Goal: Understand process/instructions: Learn about a topic

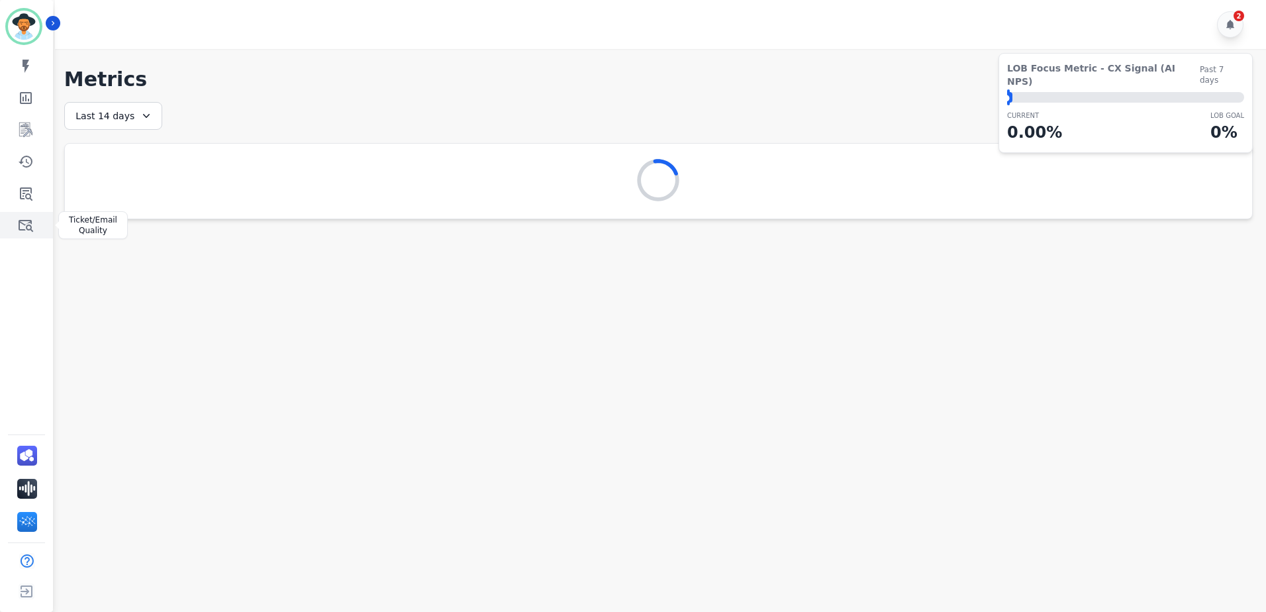
click at [21, 228] on icon "Sidebar" at bounding box center [26, 225] width 16 height 16
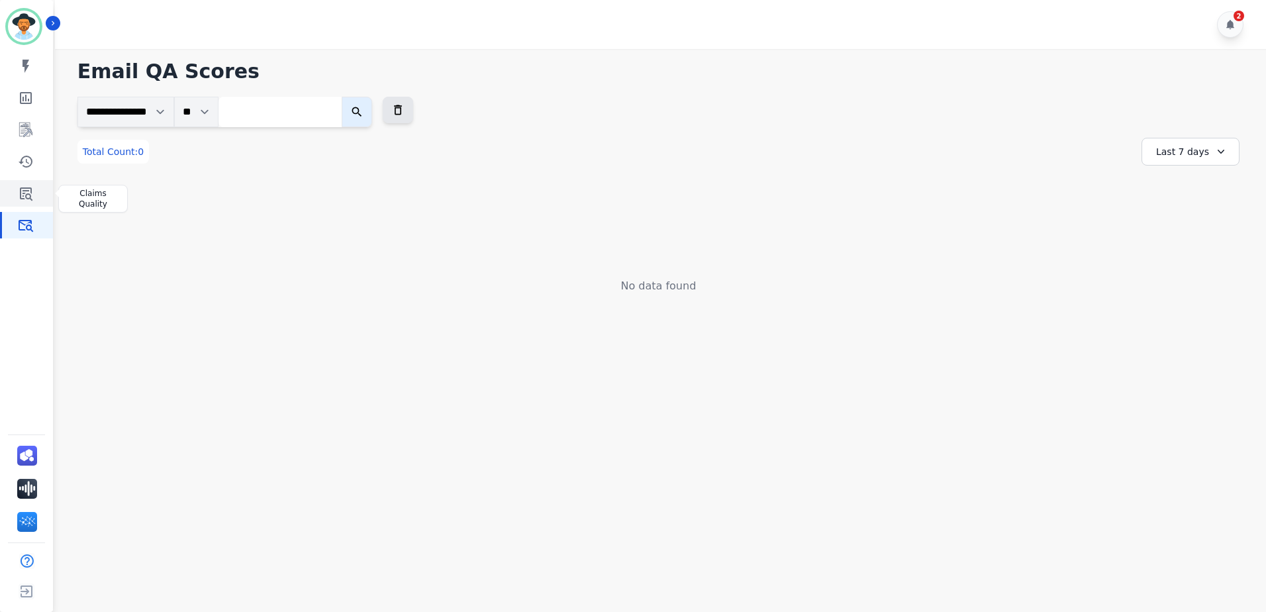
click at [33, 197] on icon "Sidebar" at bounding box center [26, 193] width 16 height 16
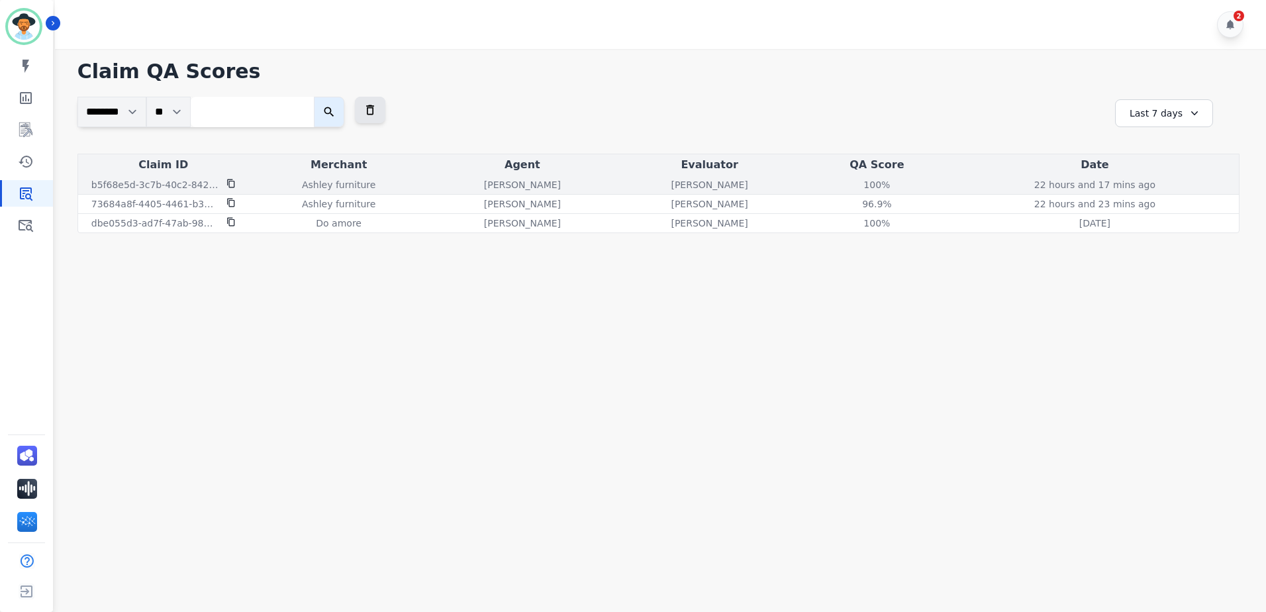
click at [230, 181] on icon at bounding box center [230, 183] width 7 height 9
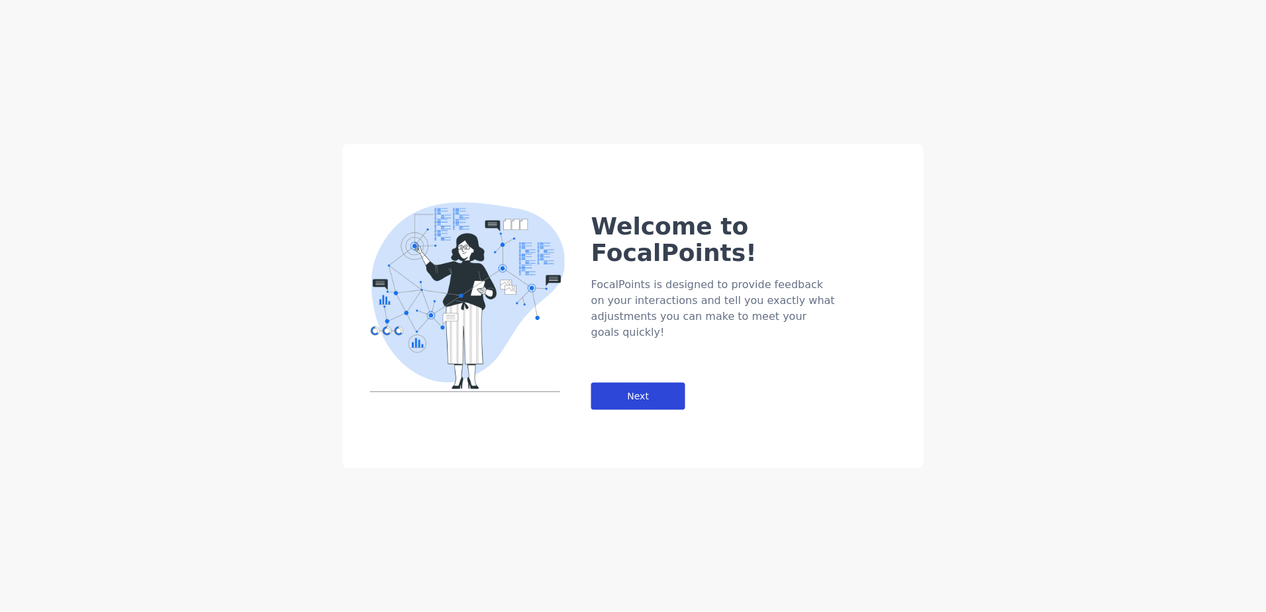
click at [660, 383] on div "Next" at bounding box center [638, 396] width 94 height 27
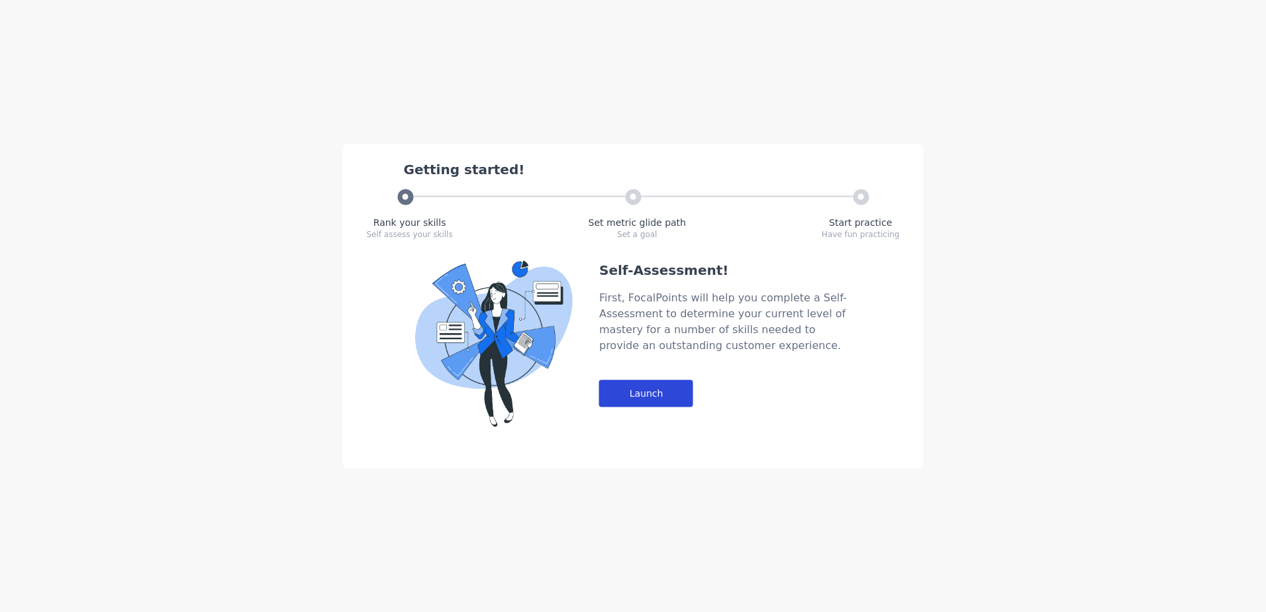
click at [647, 391] on div "Launch" at bounding box center [646, 393] width 94 height 27
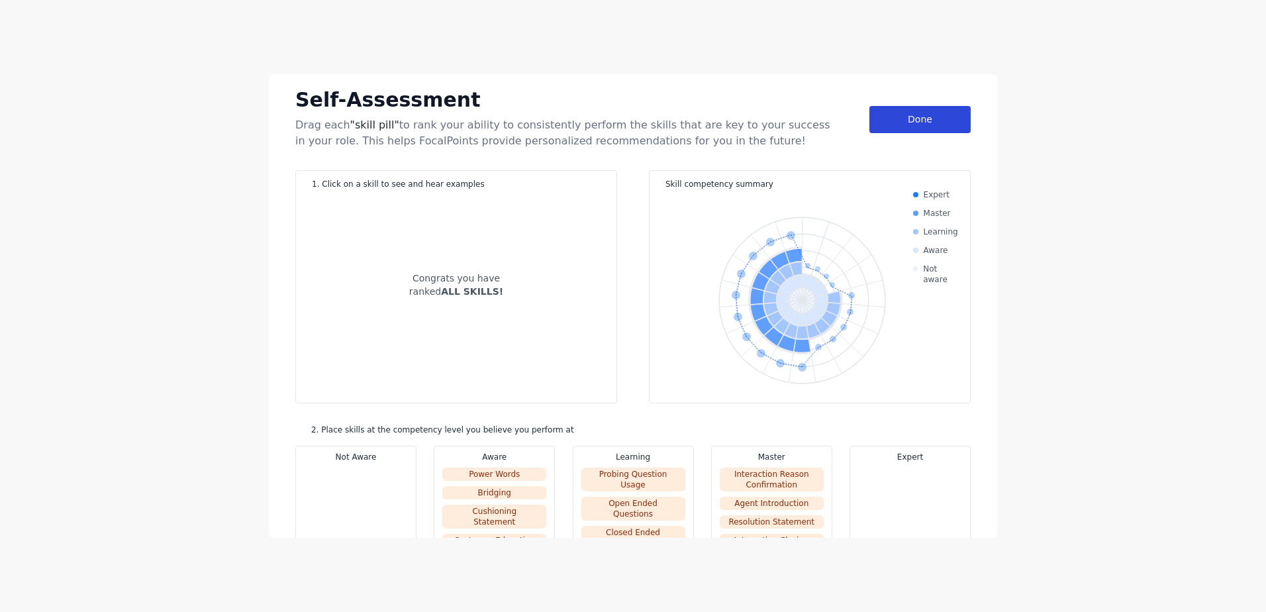
click at [923, 113] on div "Done" at bounding box center [919, 119] width 101 height 27
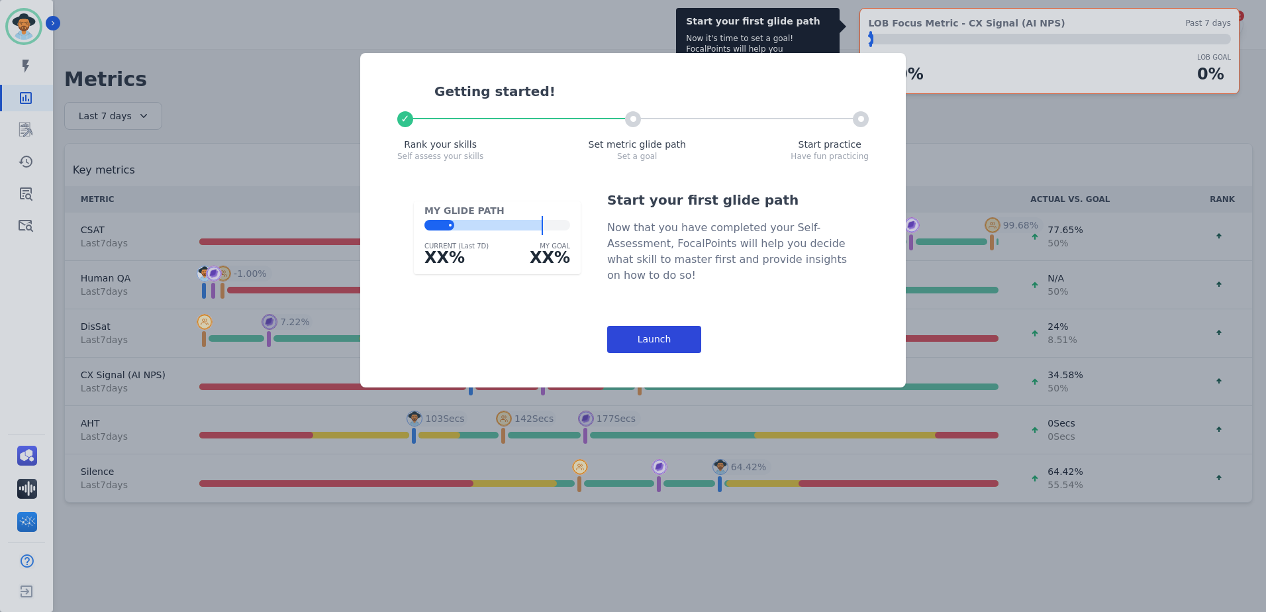
click at [670, 336] on div "Launch" at bounding box center [654, 339] width 94 height 27
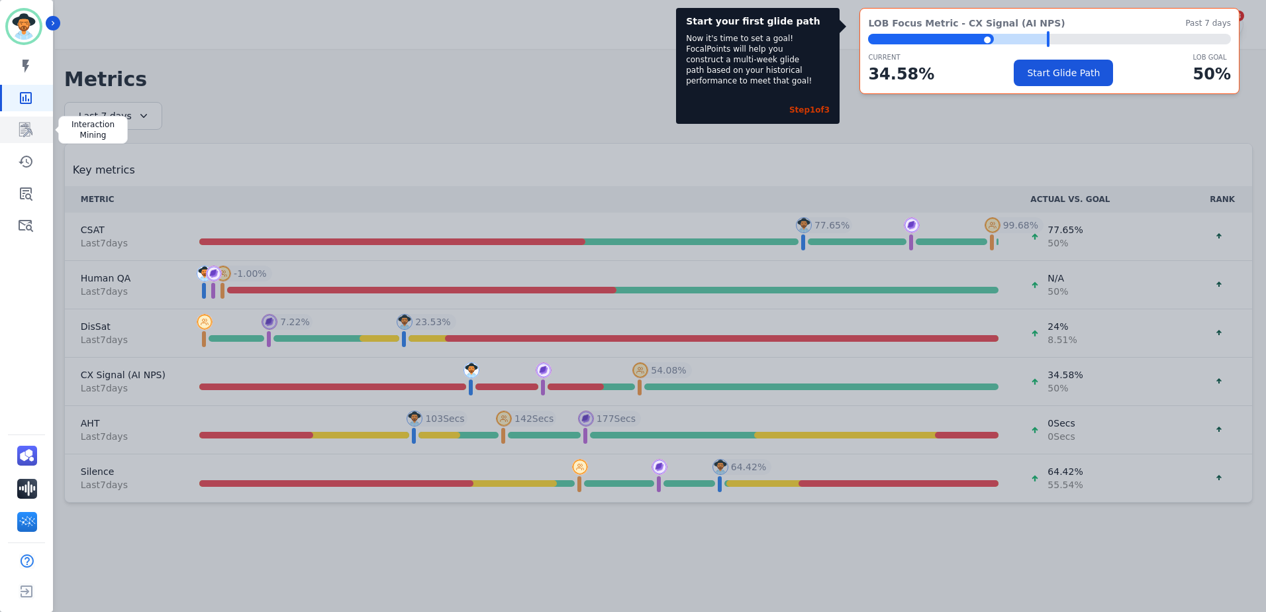
click at [23, 124] on icon "Sidebar" at bounding box center [26, 130] width 16 height 16
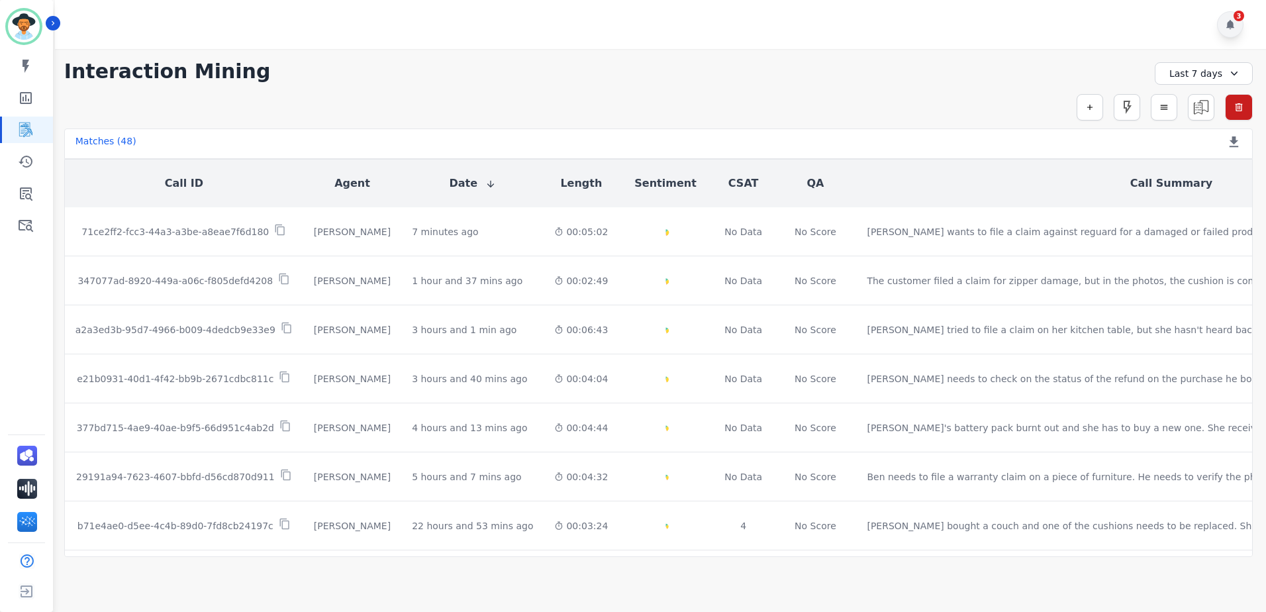
click at [1226, 25] on icon at bounding box center [1230, 24] width 11 height 11
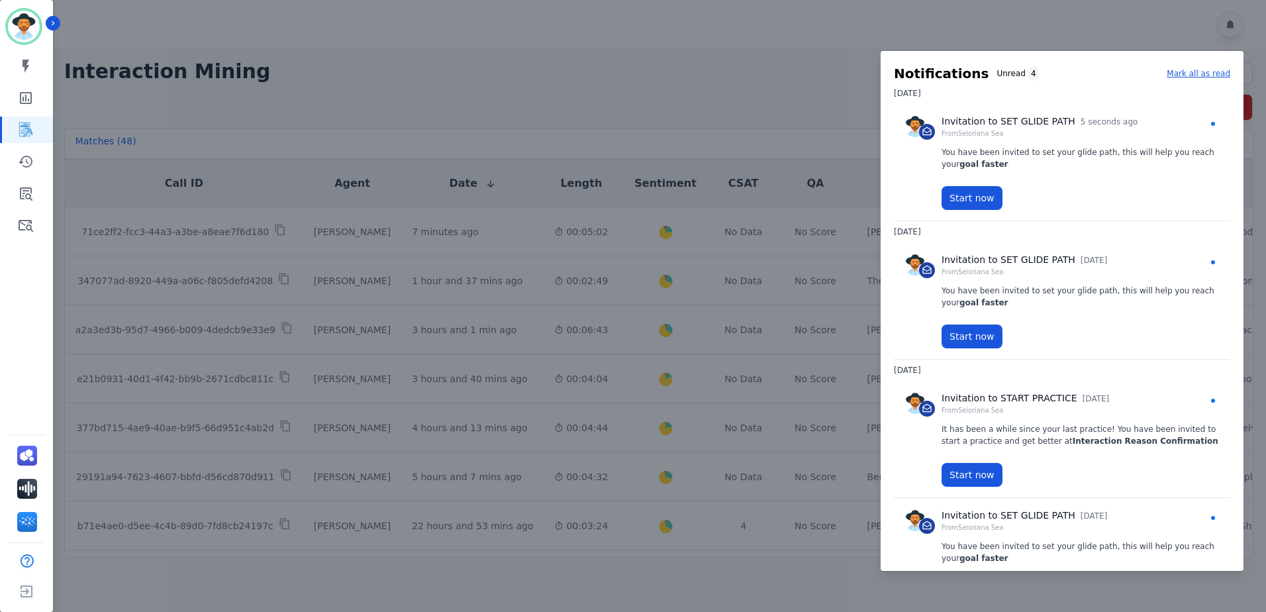
click at [715, 123] on div at bounding box center [633, 306] width 1266 height 612
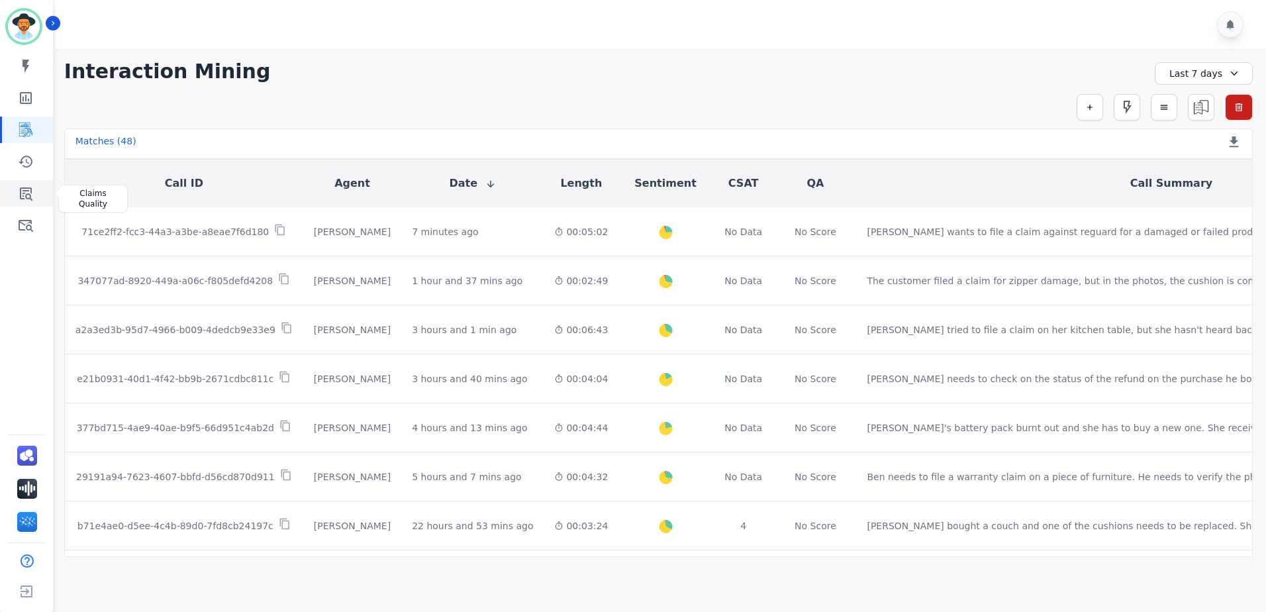
click at [27, 187] on icon "Sidebar" at bounding box center [26, 193] width 13 height 13
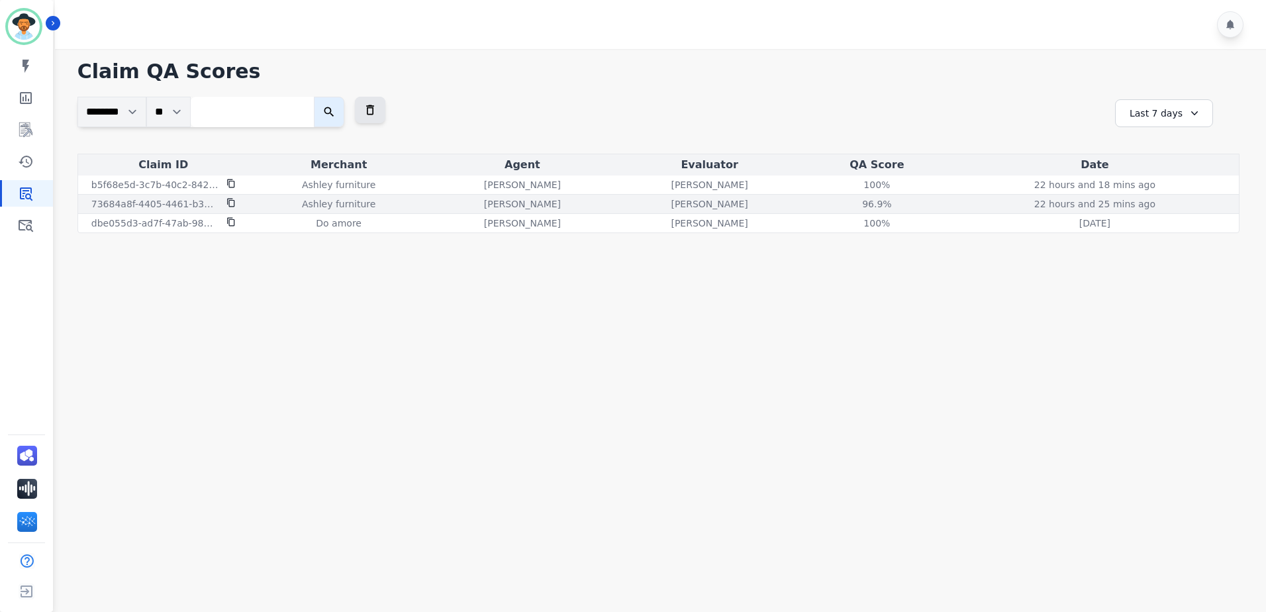
click at [233, 201] on icon at bounding box center [230, 202] width 9 height 9
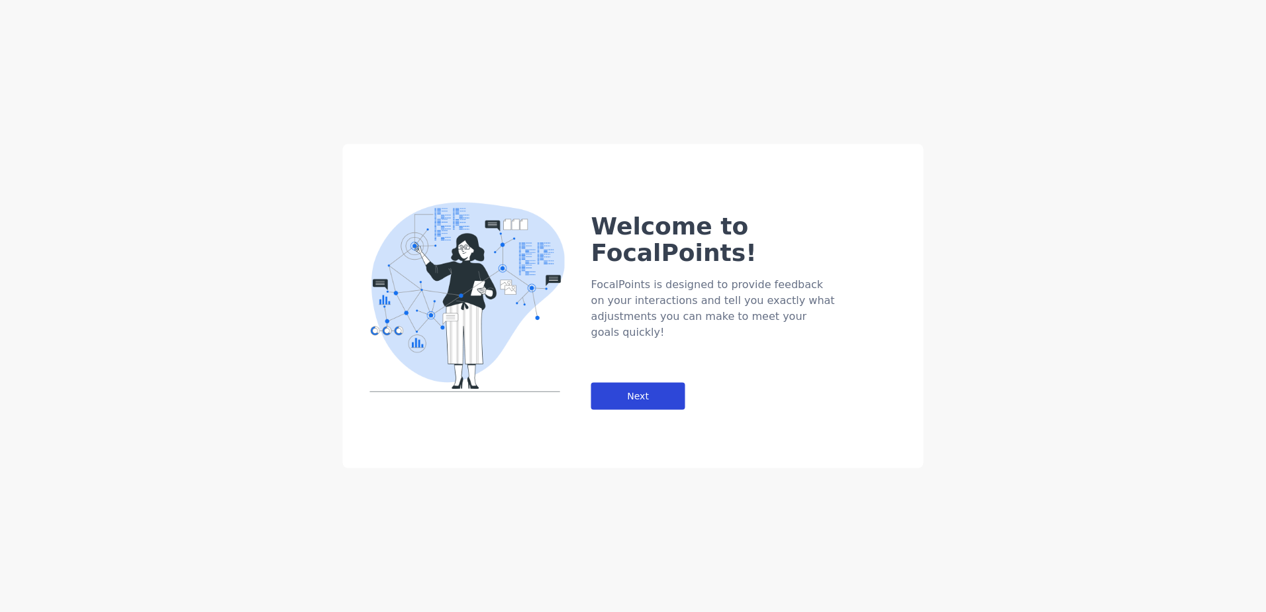
click at [674, 383] on div "Next" at bounding box center [638, 396] width 94 height 27
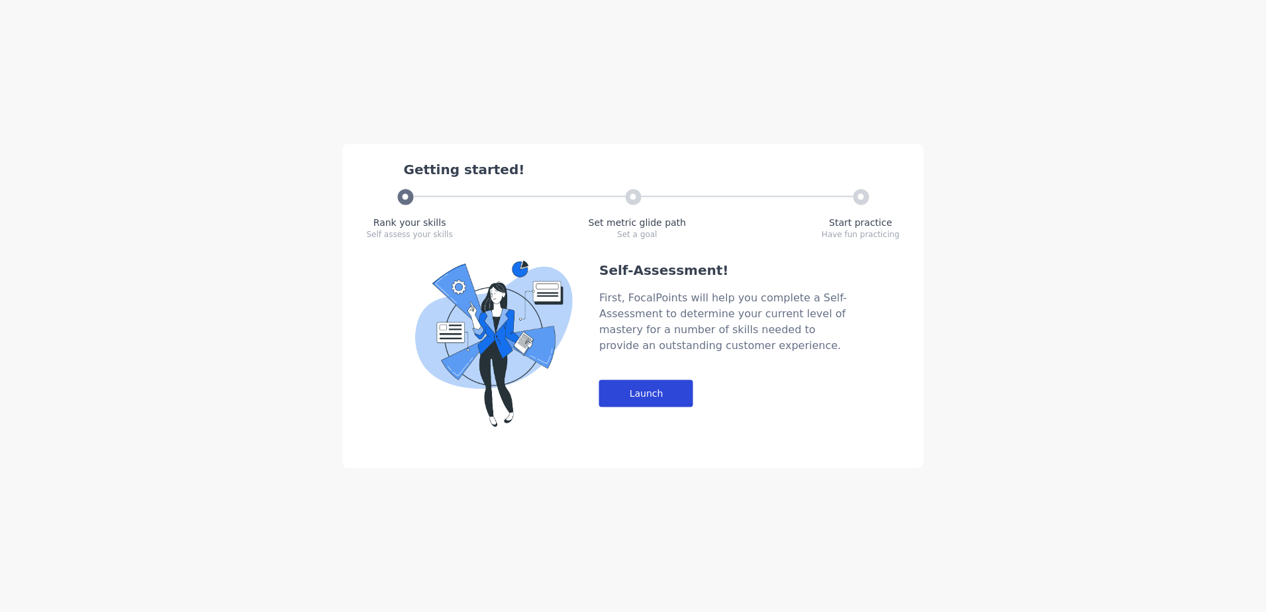
click at [665, 385] on div "Launch" at bounding box center [646, 393] width 94 height 27
